Goal: Task Accomplishment & Management: Manage account settings

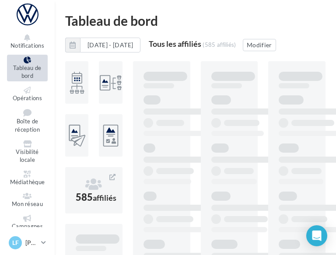
click at [268, 18] on div "Tableau de bord" at bounding box center [195, 20] width 260 height 13
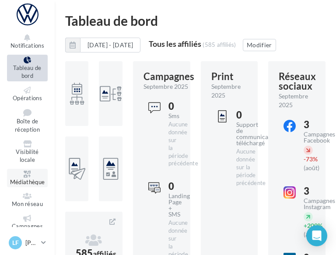
click at [21, 182] on span "Médiathèque" at bounding box center [27, 181] width 35 height 7
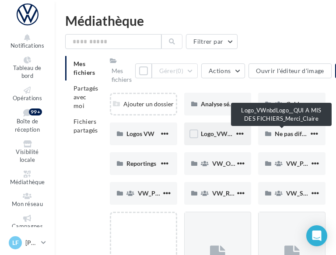
click at [209, 132] on span "Logo_VWnbdLogo__QUI A MIS DES FICHIERS_Merci_Claire" at bounding box center [282, 133] width 163 height 7
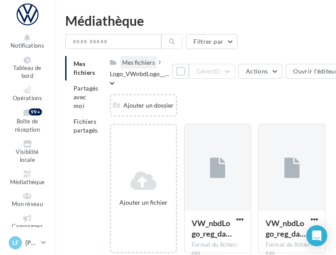
click at [144, 64] on div "Mes fichiers" at bounding box center [138, 62] width 33 height 9
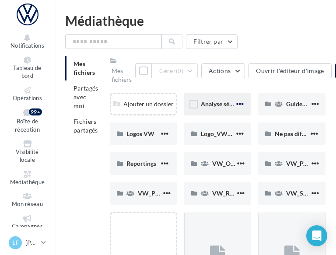
click at [242, 105] on span "button" at bounding box center [239, 103] width 7 height 7
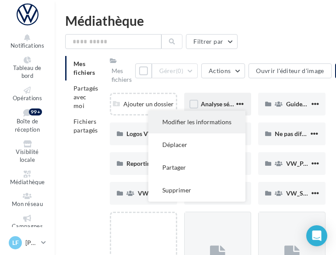
click at [202, 128] on button "Modifier les informations" at bounding box center [196, 122] width 97 height 23
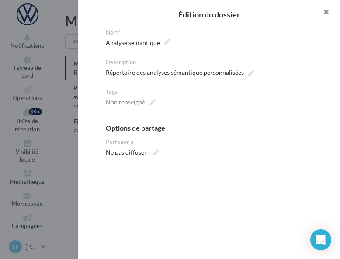
click at [327, 10] on button "button" at bounding box center [322, 13] width 35 height 26
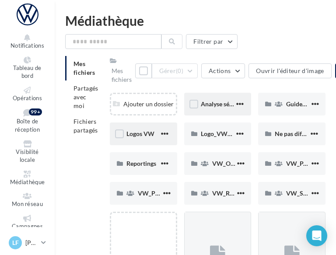
click at [145, 138] on div "Logos VW" at bounding box center [142, 133] width 33 height 9
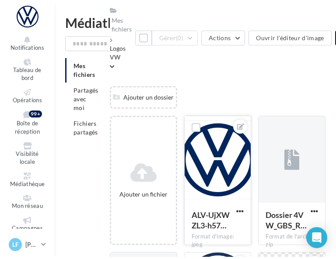
scroll to position [68, 0]
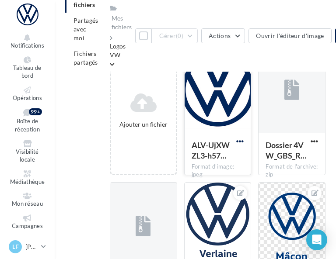
click at [242, 142] on span "button" at bounding box center [239, 141] width 7 height 7
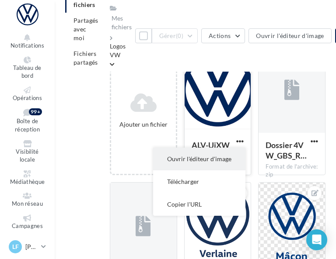
click at [221, 153] on button "Ouvrir l'éditeur d'image" at bounding box center [199, 159] width 92 height 23
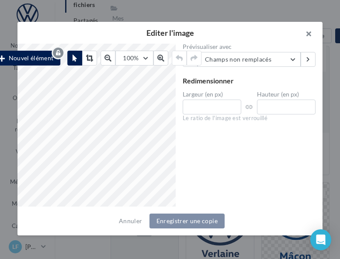
click at [311, 31] on button "button" at bounding box center [305, 35] width 35 height 26
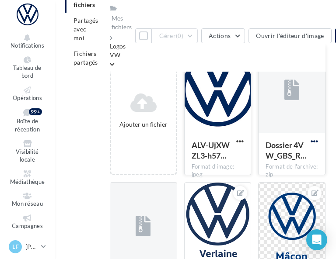
click at [314, 141] on span "button" at bounding box center [313, 141] width 7 height 7
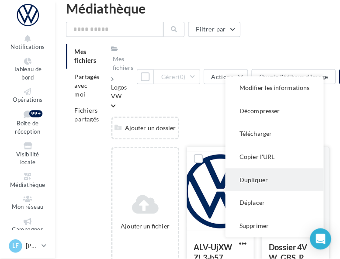
scroll to position [16, 0]
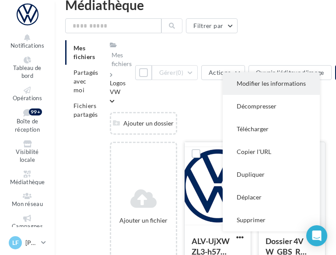
click at [281, 79] on button "Modifier les informations" at bounding box center [270, 83] width 97 height 23
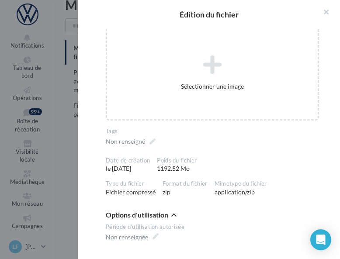
scroll to position [78, 0]
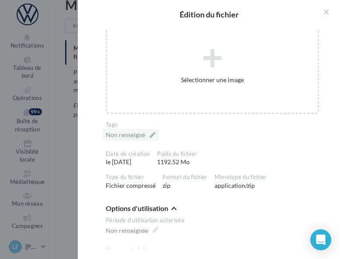
click at [152, 133] on div "Non renseigné" at bounding box center [130, 135] width 57 height 12
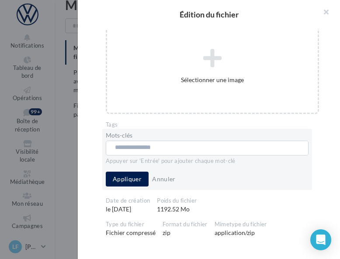
click at [156, 146] on input "text" at bounding box center [205, 147] width 180 height 9
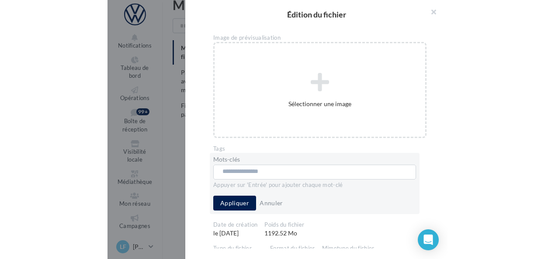
scroll to position [54, 0]
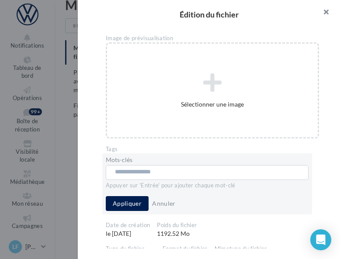
click at [329, 12] on button "button" at bounding box center [322, 13] width 35 height 26
